Goal: Transaction & Acquisition: Book appointment/travel/reservation

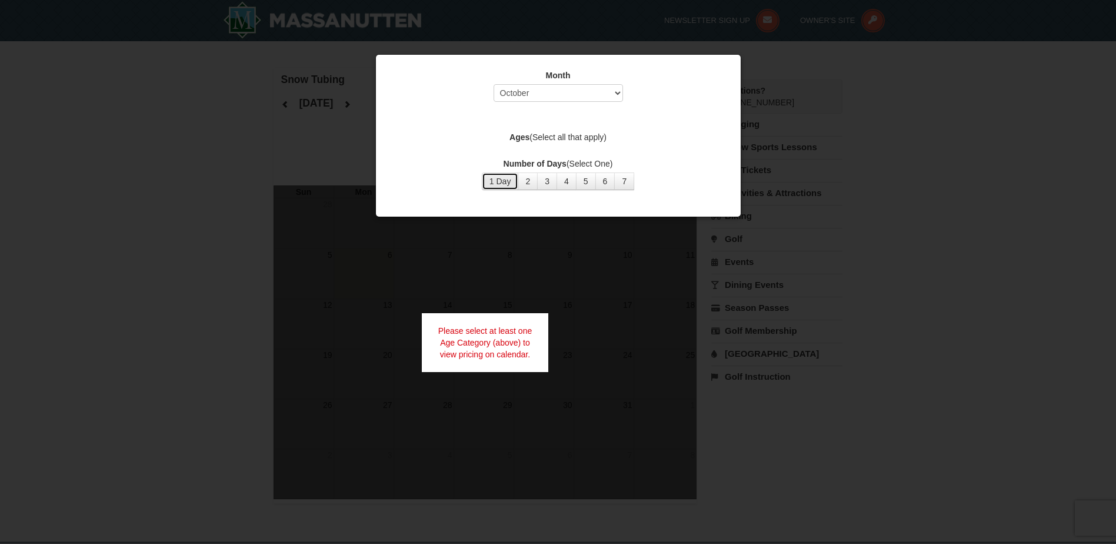
click at [493, 181] on button "1 Day" at bounding box center [500, 181] width 37 height 18
click at [537, 97] on select "Select October November December January February March April May June July Aug…" at bounding box center [558, 93] width 129 height 18
select select "1"
click at [494, 84] on select "Select October November December January February March April May June July Aug…" at bounding box center [558, 93] width 129 height 18
click at [649, 122] on div "Month Select October November December January February March April May June Ju…" at bounding box center [558, 130] width 353 height 138
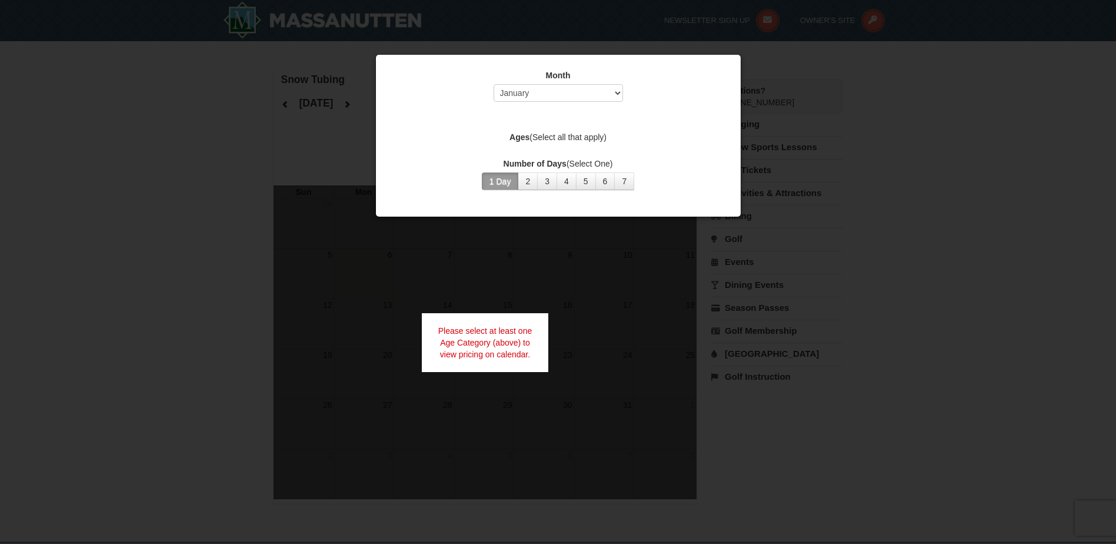
click at [910, 161] on div at bounding box center [558, 272] width 1116 height 544
click at [494, 330] on div "Please select at least one Age Category (above) to view pricing on calendar." at bounding box center [485, 342] width 127 height 59
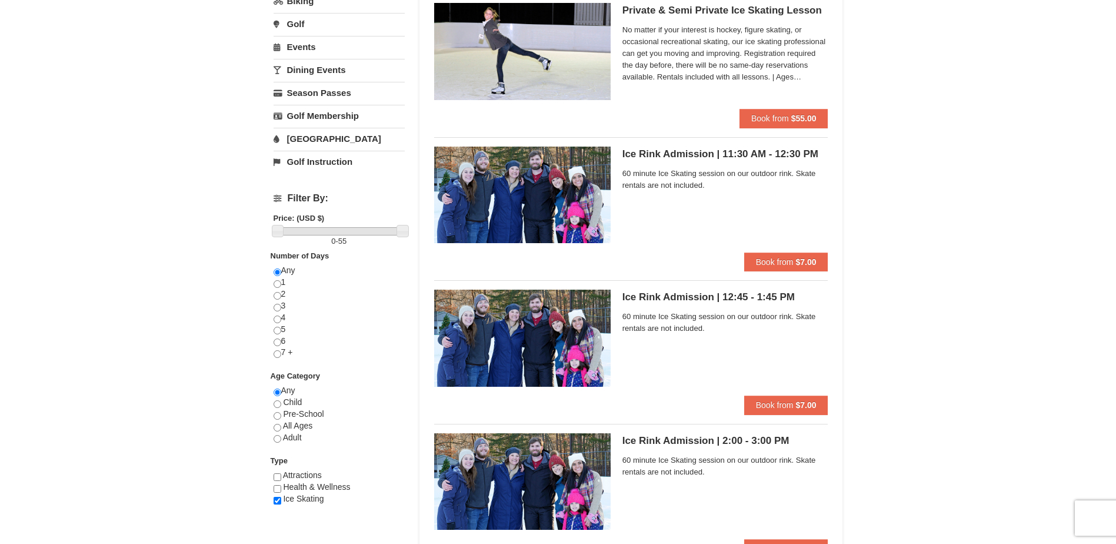
scroll to position [38, 0]
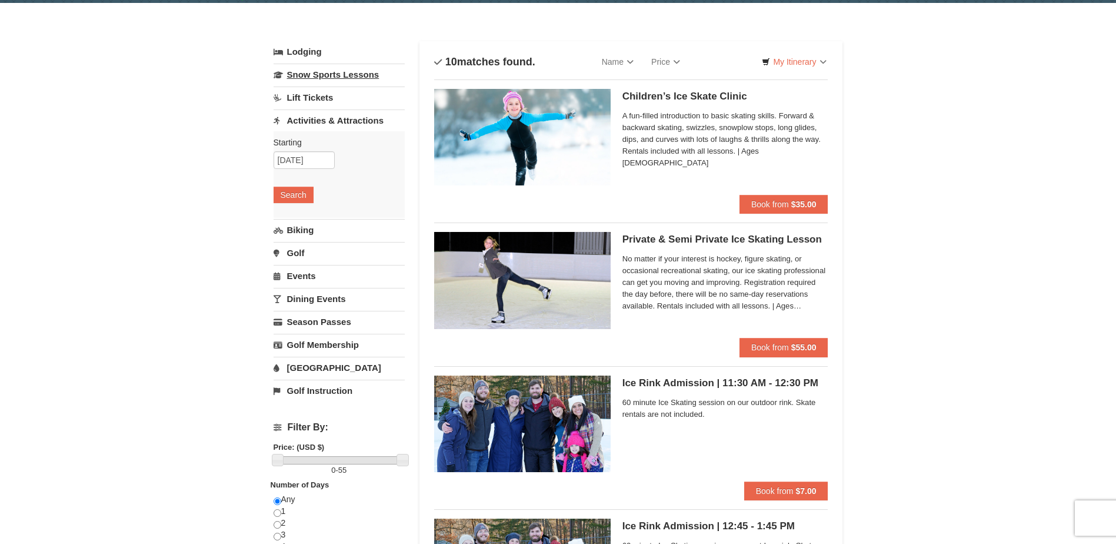
click at [347, 80] on link "Snow Sports Lessons" at bounding box center [339, 75] width 131 height 22
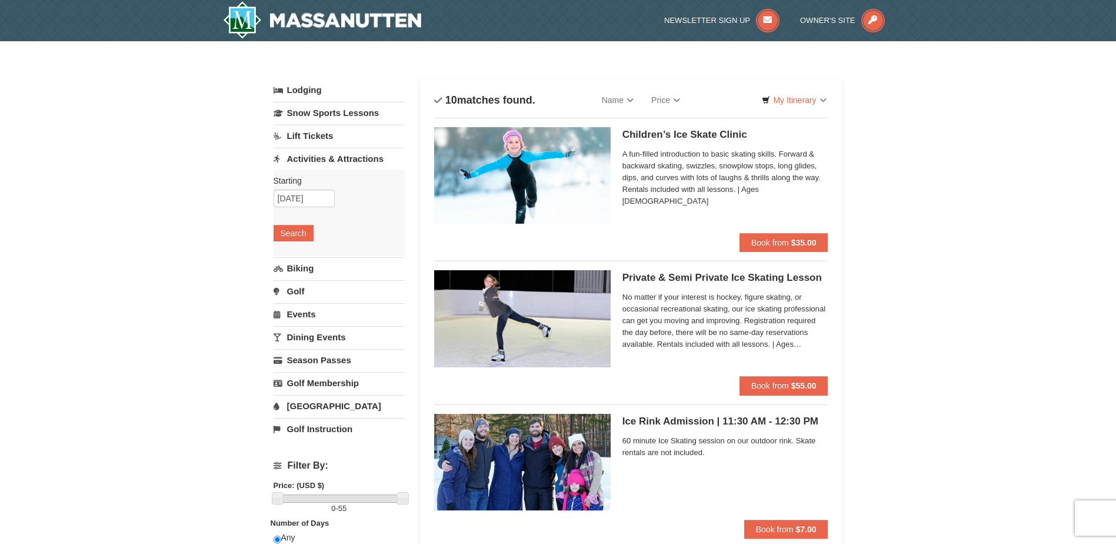
click at [350, 162] on link "Activities & Attractions" at bounding box center [339, 159] width 131 height 22
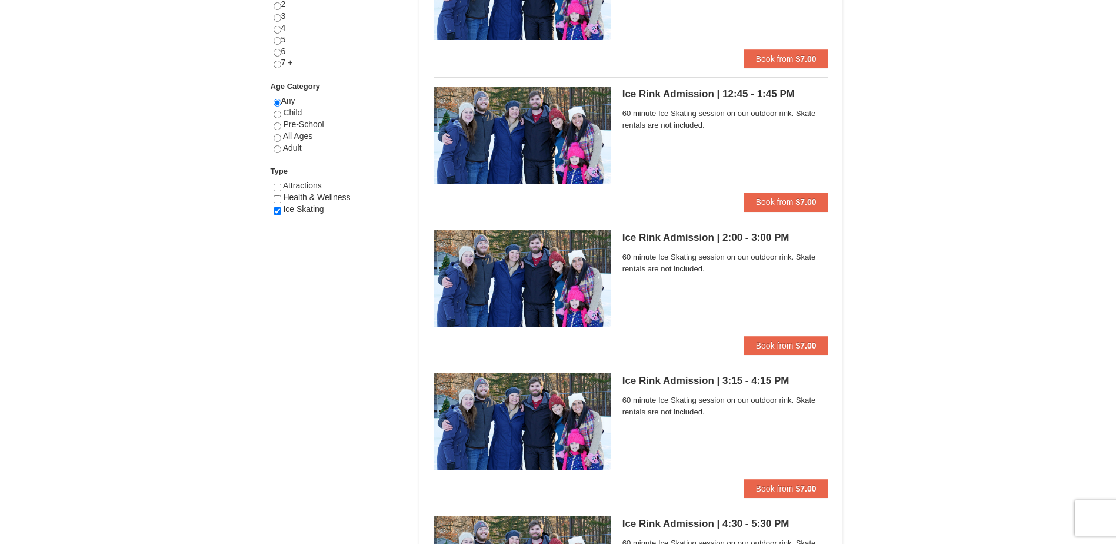
scroll to position [471, 0]
click at [276, 184] on input "checkbox" at bounding box center [278, 187] width 8 height 8
checkbox input "true"
click at [260, 231] on div "× Categories List Filter My Itinerary Questions? 1-540-289-9441 Lodging Arrival…" at bounding box center [558, 413] width 1116 height 1684
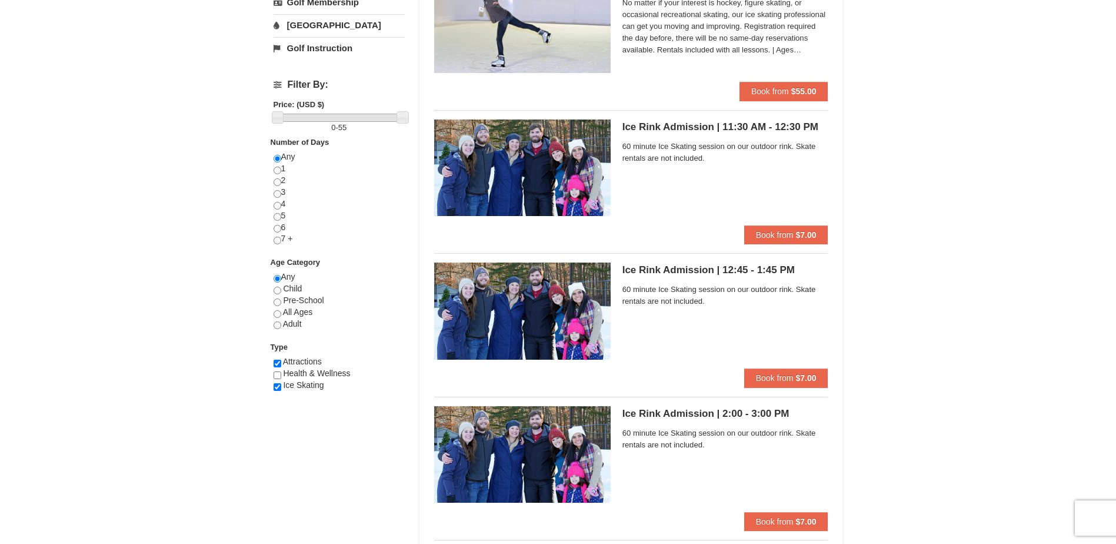
scroll to position [0, 0]
